Goal: Complete application form

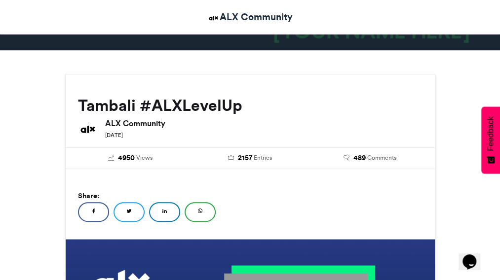
scroll to position [85, 0]
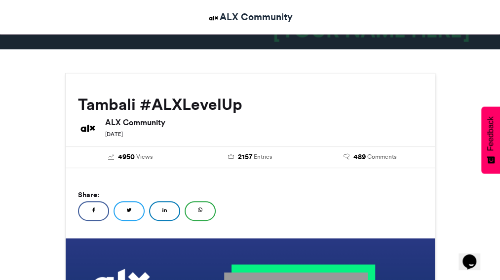
click at [170, 209] on link "LinkedIn" at bounding box center [164, 211] width 31 height 20
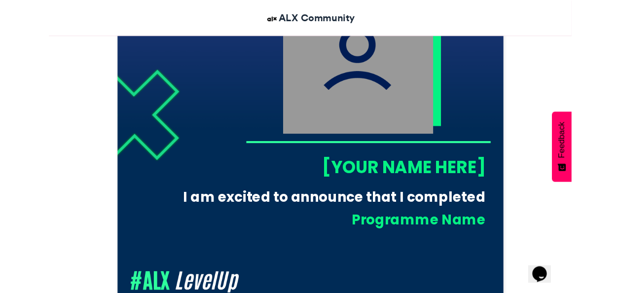
scroll to position [383, 0]
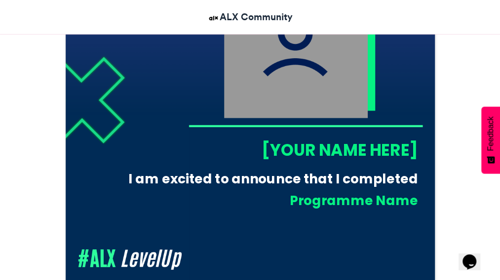
click at [307, 147] on div "[YOUR NAME HERE]" at bounding box center [302, 150] width 229 height 23
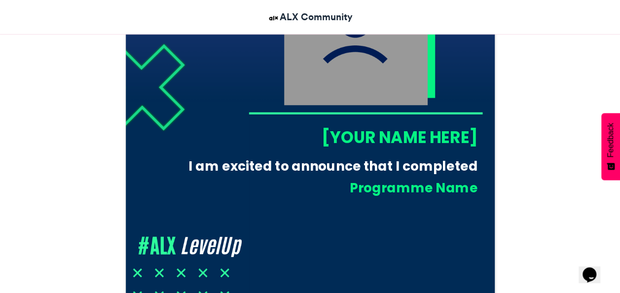
click at [383, 132] on div "[YOUR NAME HERE]" at bounding box center [362, 137] width 229 height 23
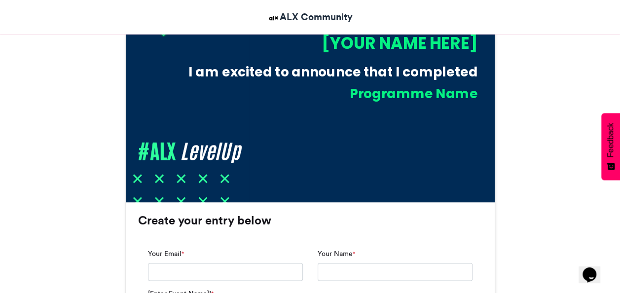
scroll to position [477, 0]
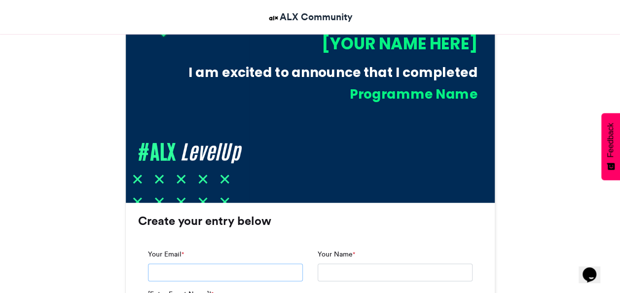
click at [207, 275] on input "Your Email *" at bounding box center [225, 272] width 155 height 18
type input "**********"
click at [338, 272] on input "Your Name *" at bounding box center [395, 272] width 155 height 18
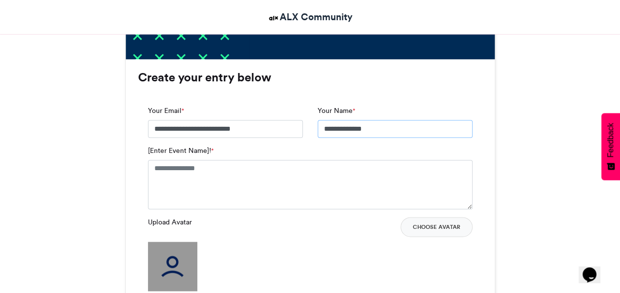
scroll to position [624, 0]
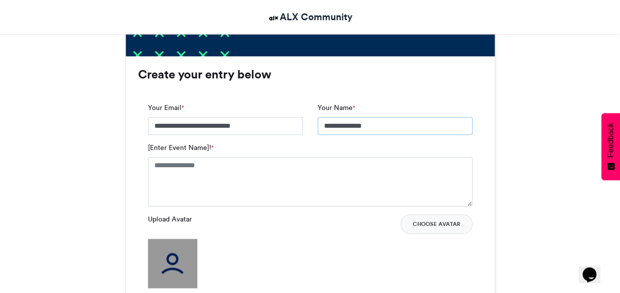
type input "**********"
click at [198, 176] on textarea "[Enter Event Name]! *" at bounding box center [310, 181] width 325 height 49
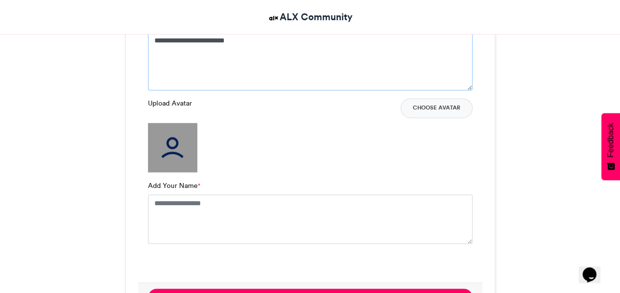
scroll to position [749, 0]
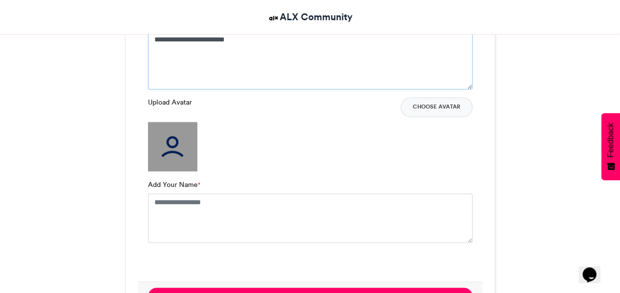
type textarea "**********"
click at [192, 204] on textarea "Add Your Name *" at bounding box center [310, 217] width 325 height 49
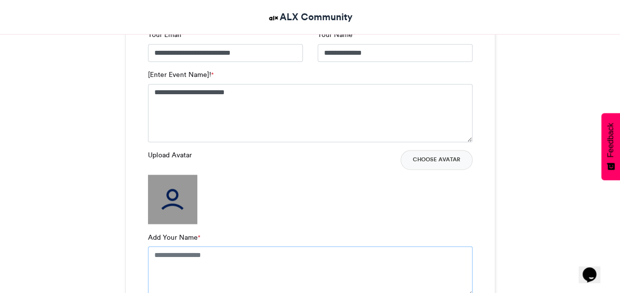
scroll to position [696, 0]
click at [418, 156] on button "Choose Avatar" at bounding box center [437, 160] width 72 height 20
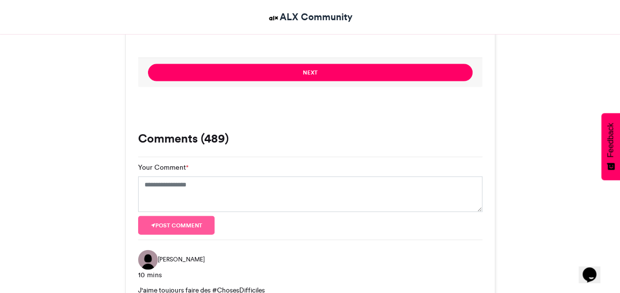
scroll to position [973, 0]
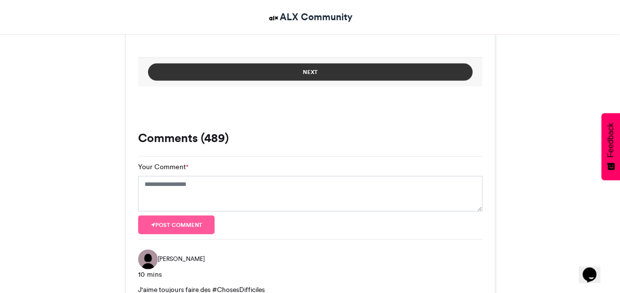
click at [324, 77] on button "Next" at bounding box center [310, 72] width 325 height 17
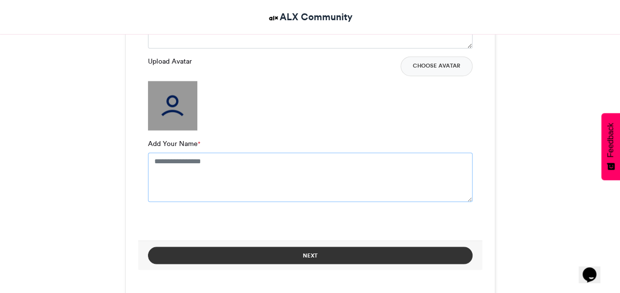
scroll to position [787, 0]
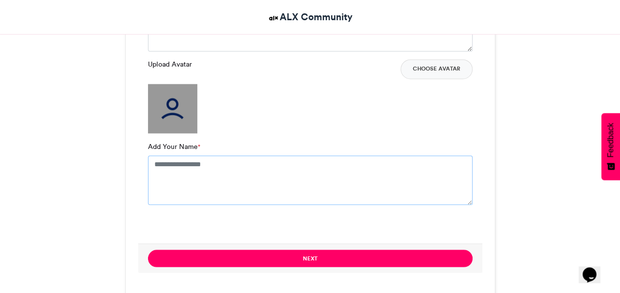
click at [248, 181] on textarea "Add Your Name *" at bounding box center [310, 179] width 325 height 49
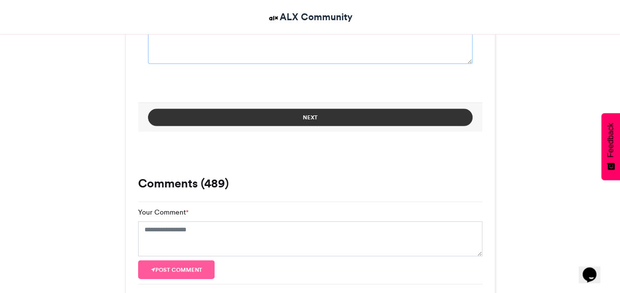
scroll to position [937, 0]
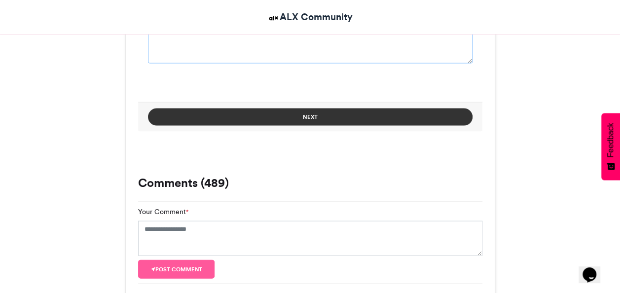
type textarea "**********"
click at [278, 115] on button "Next" at bounding box center [310, 117] width 325 height 17
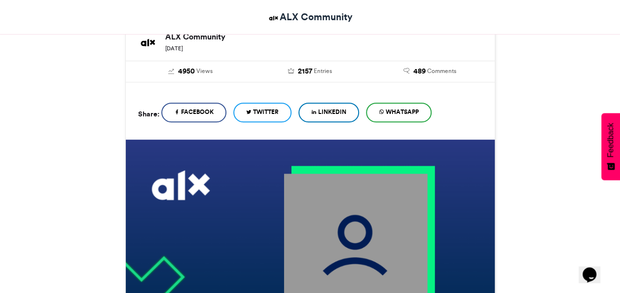
scroll to position [0, 0]
